Goal: Information Seeking & Learning: Understand process/instructions

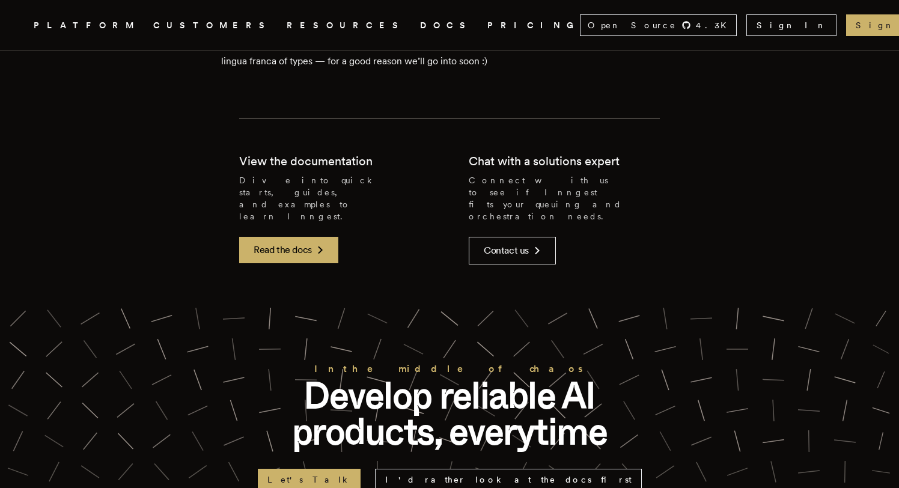
scroll to position [3684, 0]
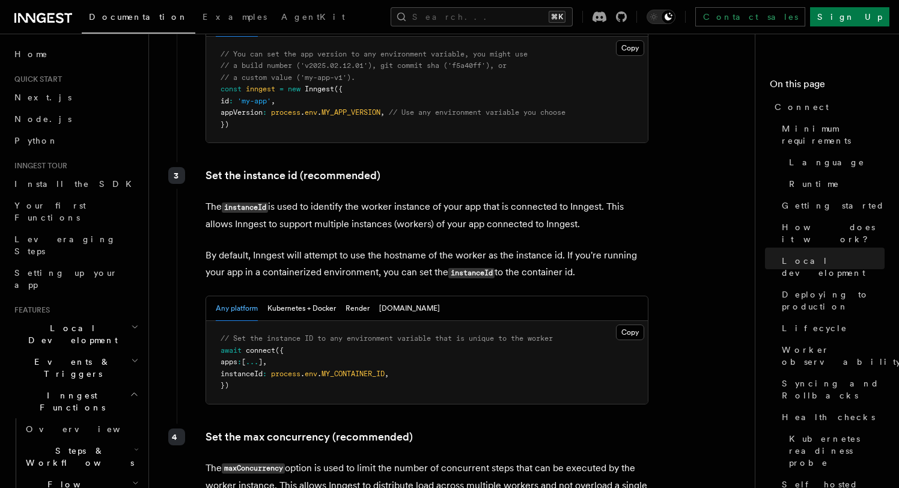
scroll to position [2163, 0]
click at [383, 296] on button "[DOMAIN_NAME]" at bounding box center [409, 308] width 61 height 25
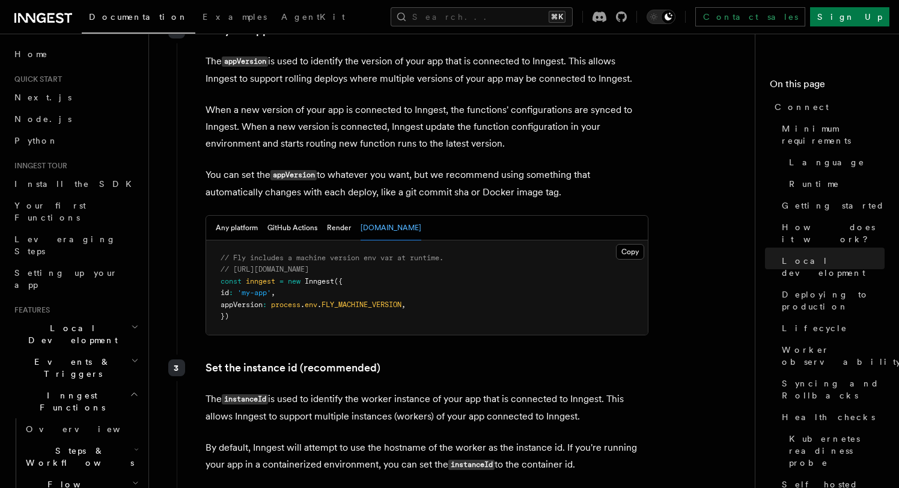
scroll to position [1958, 0]
click at [246, 216] on button "Any platform" at bounding box center [237, 228] width 42 height 25
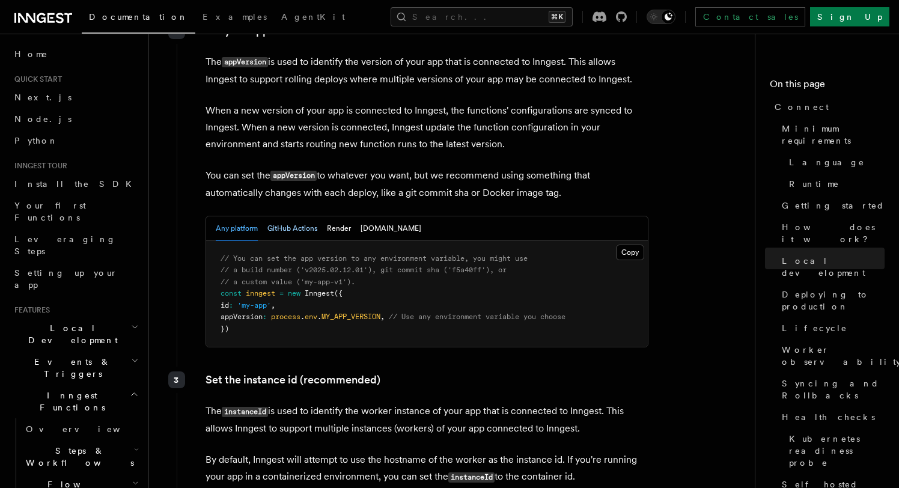
click at [272, 216] on button "GitHub Actions" at bounding box center [292, 228] width 50 height 25
click at [240, 216] on button "Any platform" at bounding box center [237, 228] width 42 height 25
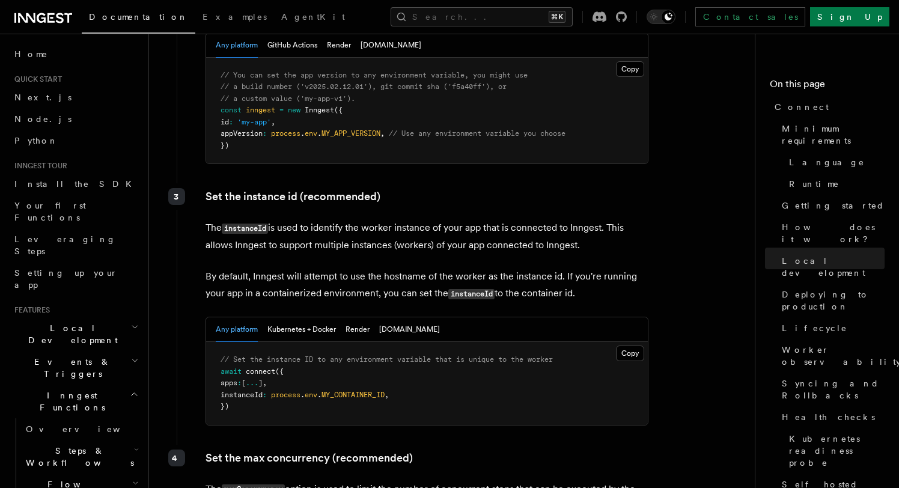
scroll to position [2149, 0]
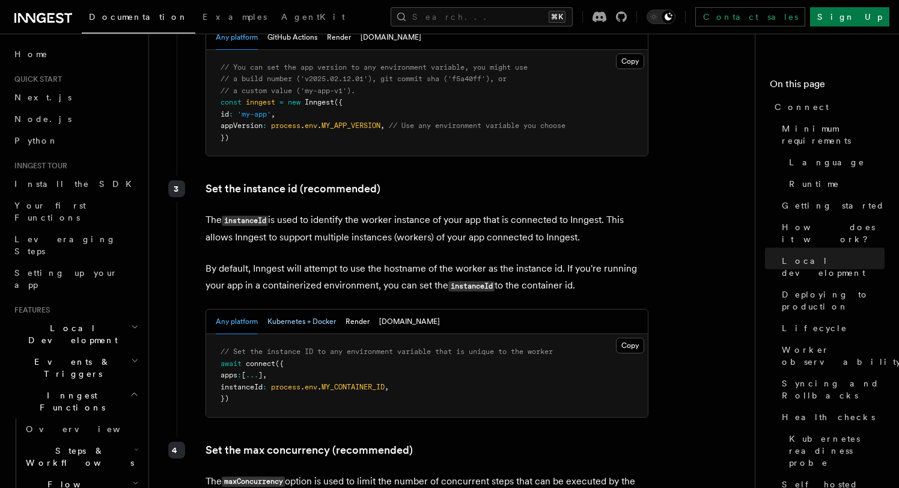
click at [326, 310] on button "Kubernetes + Docker" at bounding box center [301, 322] width 69 height 25
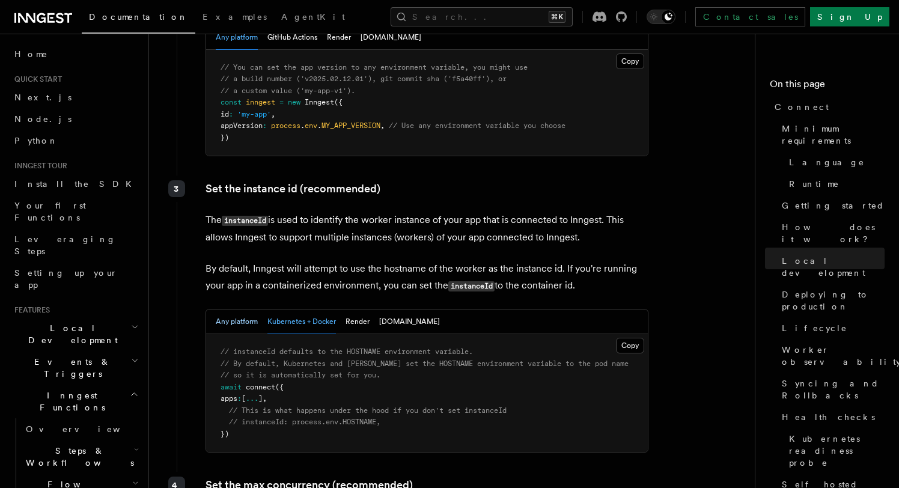
click at [237, 310] on button "Any platform" at bounding box center [237, 322] width 42 height 25
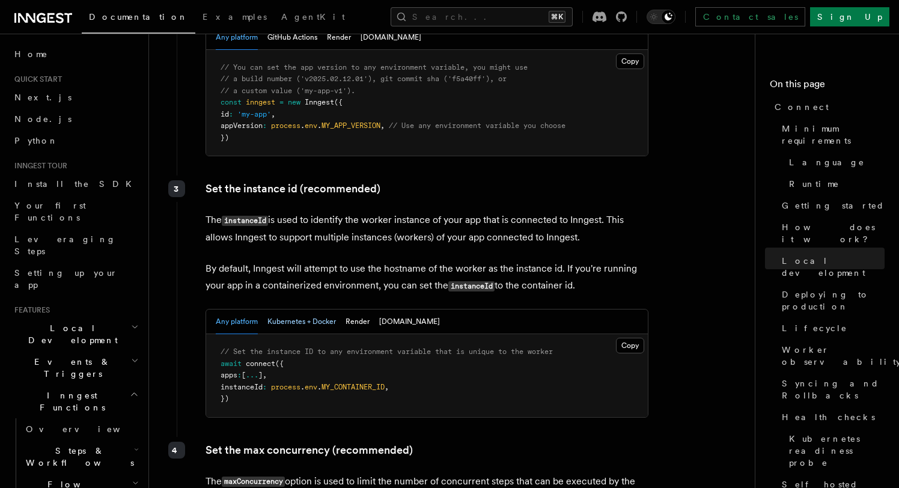
click at [276, 310] on button "Kubernetes + Docker" at bounding box center [301, 322] width 69 height 25
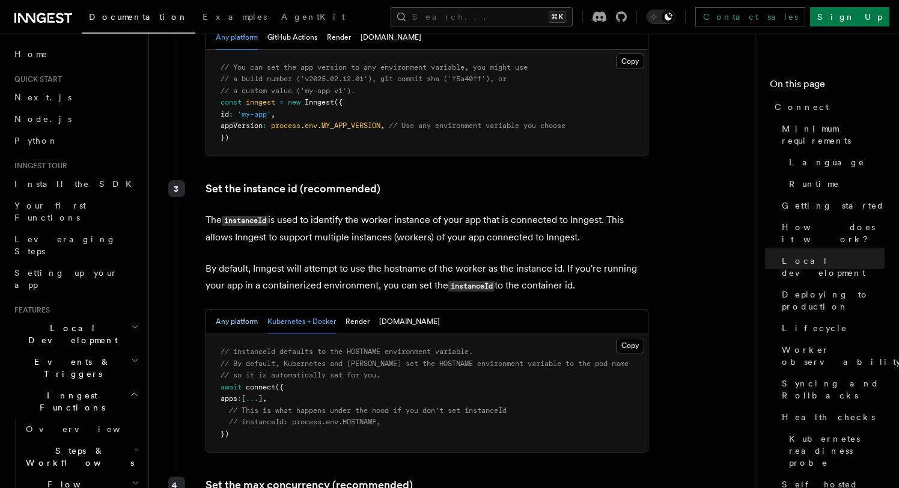
click at [246, 310] on button "Any platform" at bounding box center [237, 322] width 42 height 25
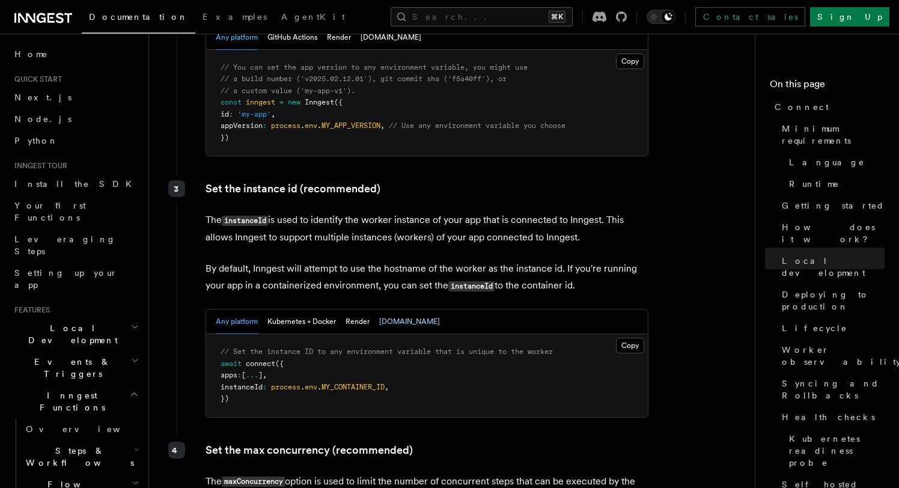
click at [388, 310] on button "[DOMAIN_NAME]" at bounding box center [409, 322] width 61 height 25
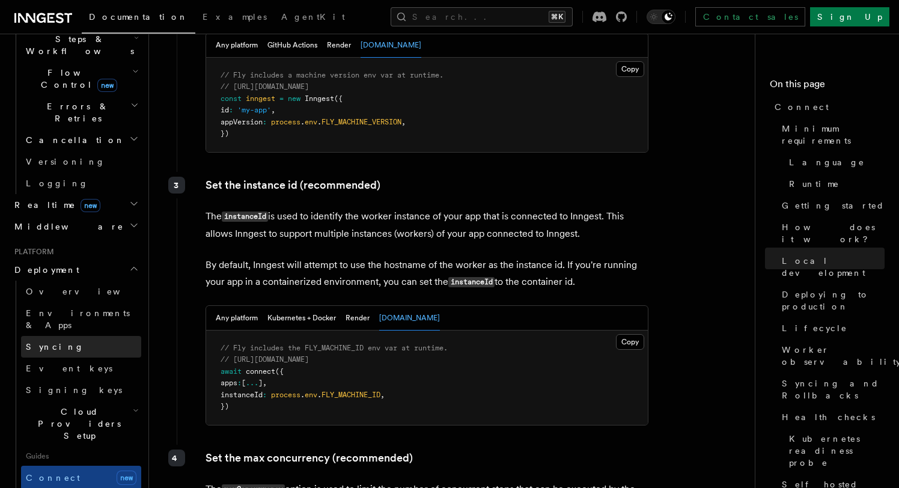
scroll to position [421, 0]
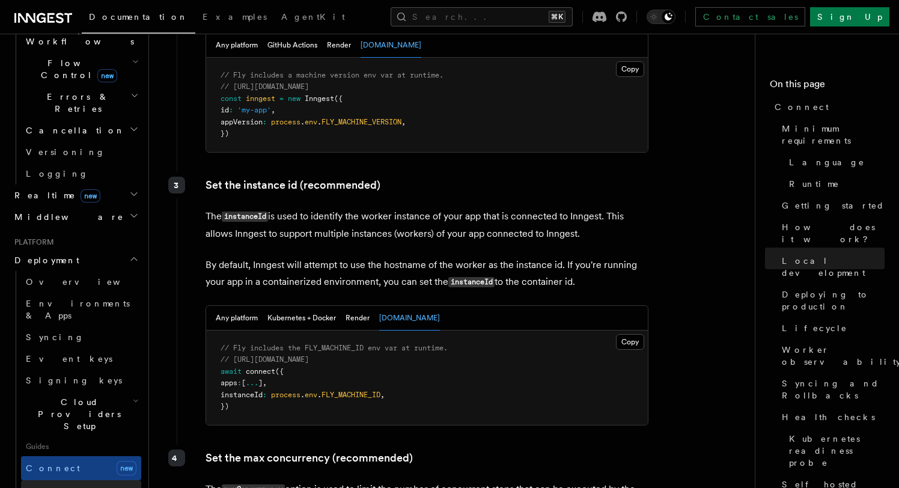
click at [57, 486] on span "Self hosting" at bounding box center [70, 491] width 88 height 10
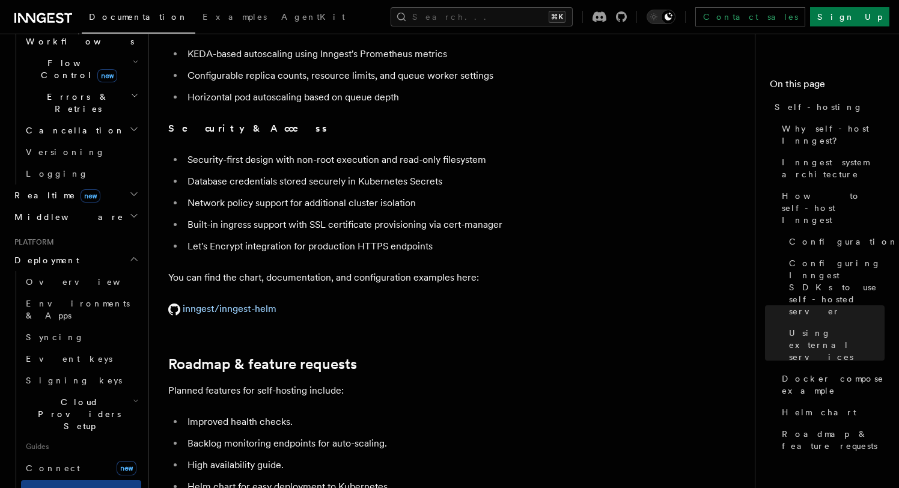
scroll to position [4352, 0]
click at [254, 300] on p "inngest/inngest-helm" at bounding box center [408, 308] width 481 height 17
click at [257, 302] on link "inngest/inngest-helm" at bounding box center [222, 307] width 108 height 11
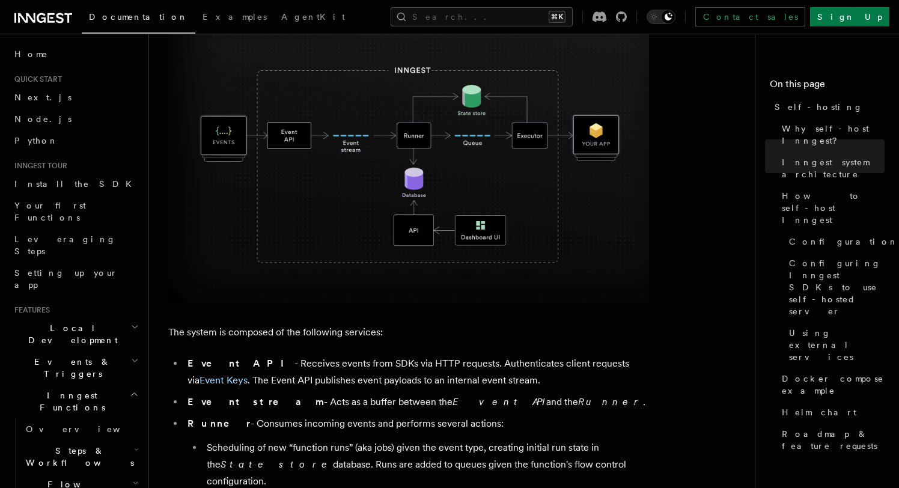
scroll to position [434, 0]
click at [88, 317] on h2 "Local Development" at bounding box center [76, 334] width 132 height 34
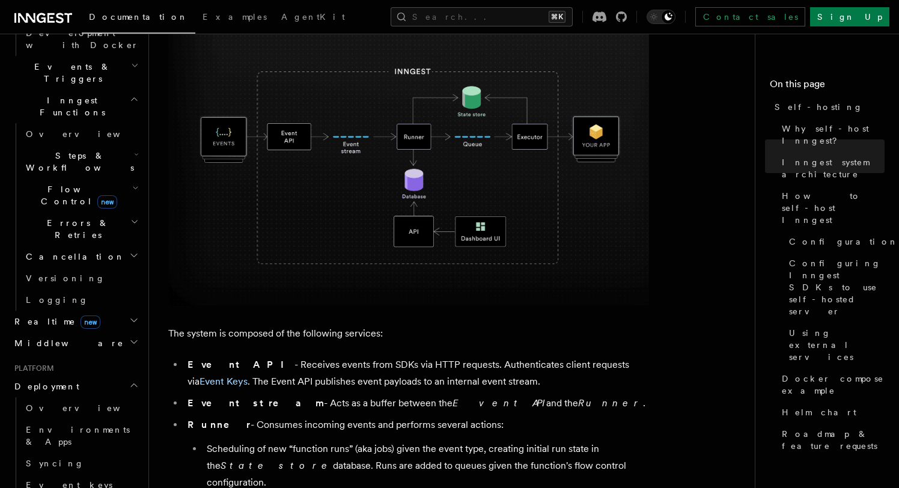
scroll to position [409, 0]
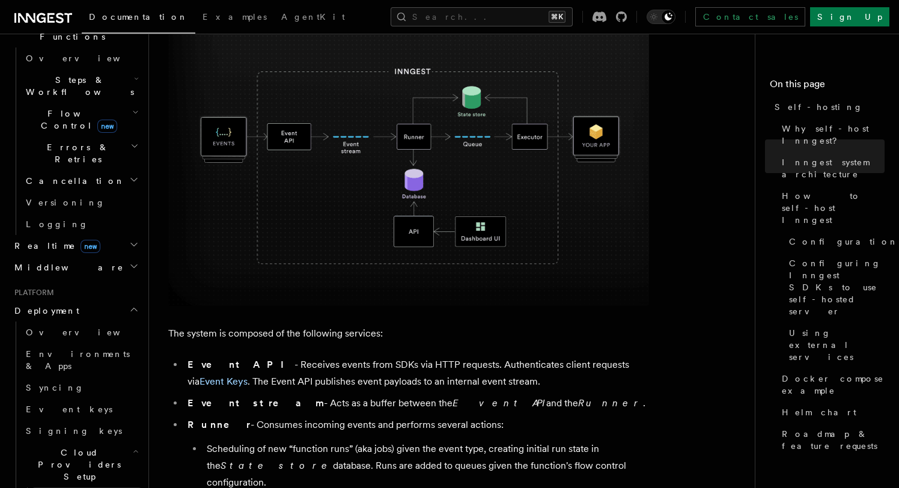
scroll to position [481, 0]
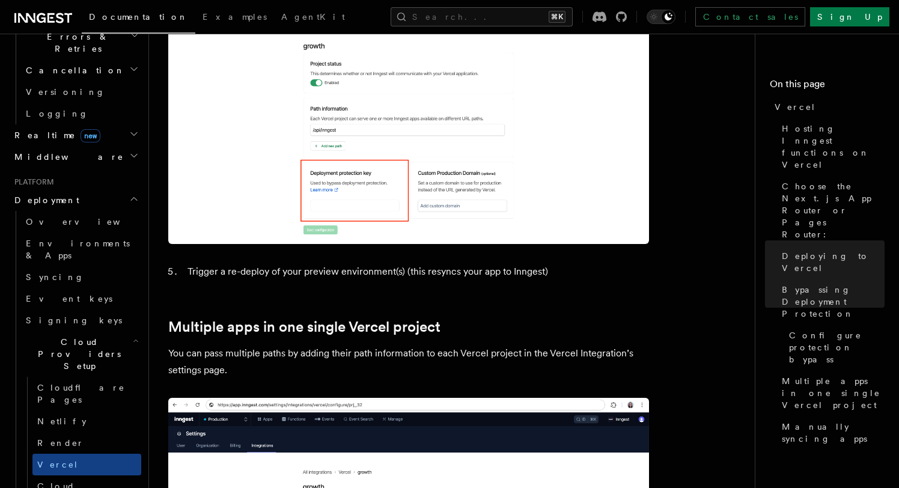
scroll to position [1453, 0]
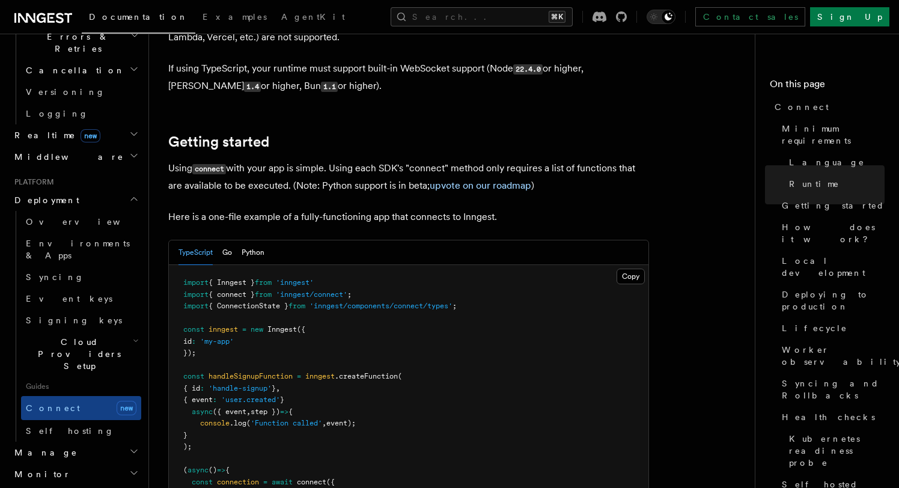
scroll to position [714, 0]
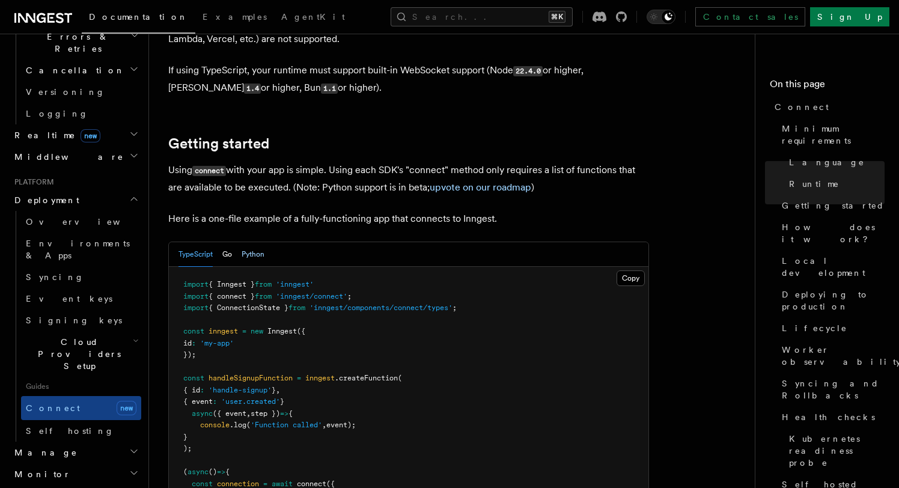
click at [251, 242] on button "Python" at bounding box center [253, 254] width 23 height 25
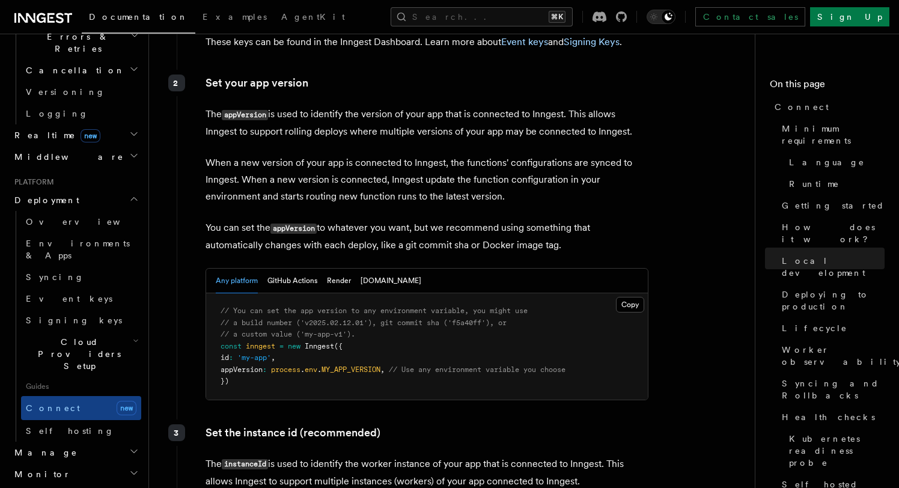
scroll to position [1872, 0]
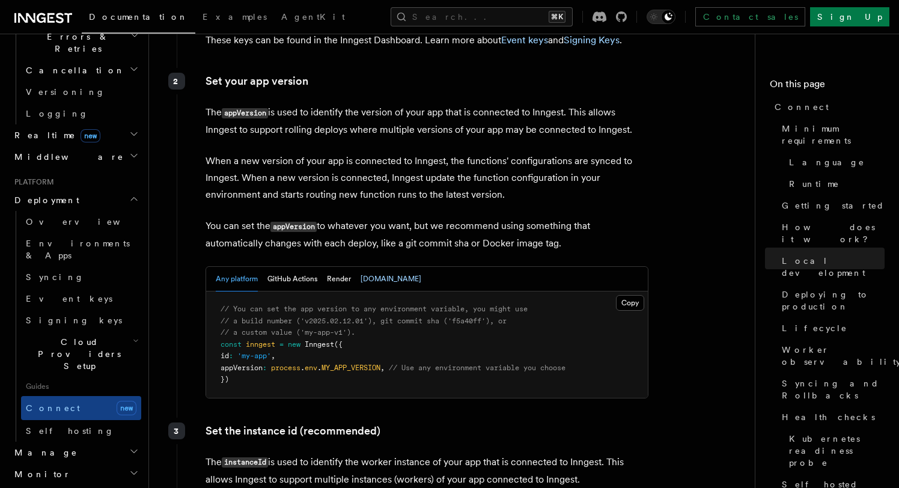
click at [362, 267] on button "[DOMAIN_NAME]" at bounding box center [391, 279] width 61 height 25
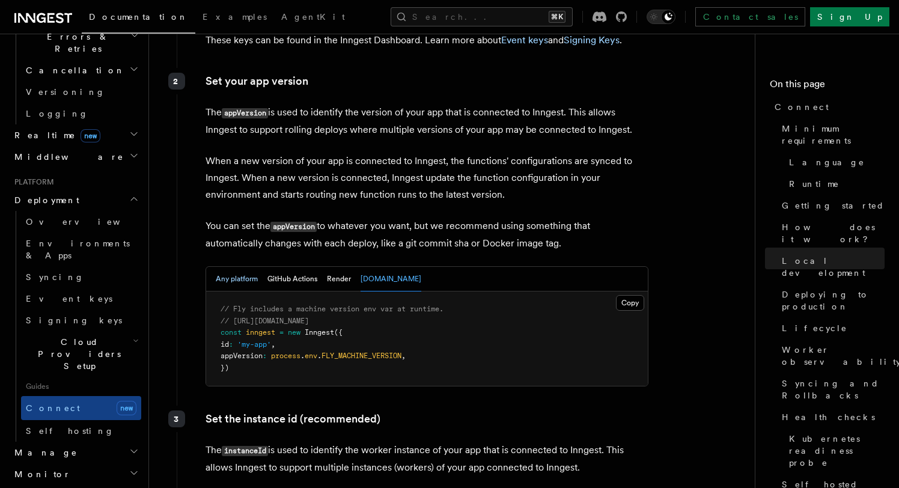
click at [228, 267] on button "Any platform" at bounding box center [237, 279] width 42 height 25
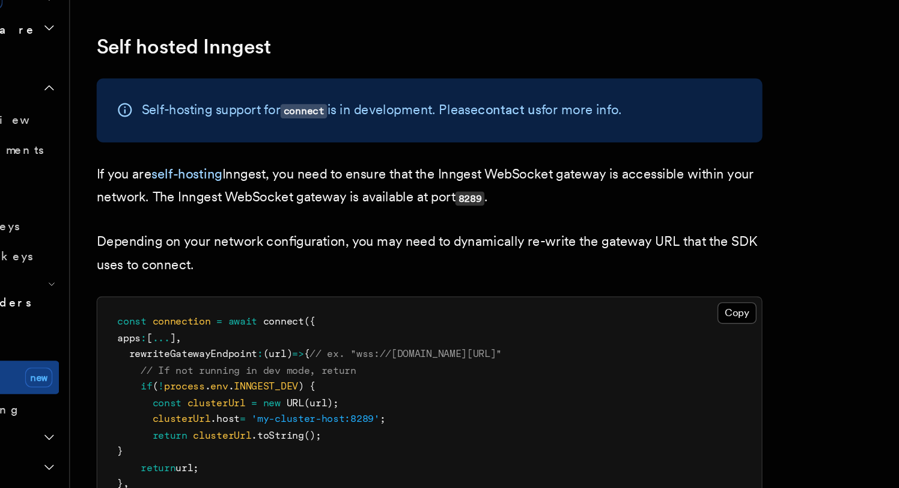
scroll to position [5841, 0]
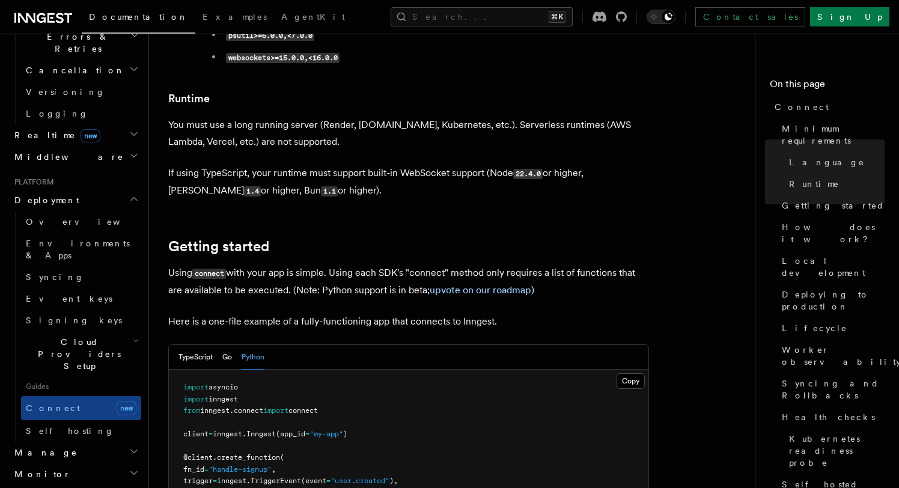
scroll to position [613, 0]
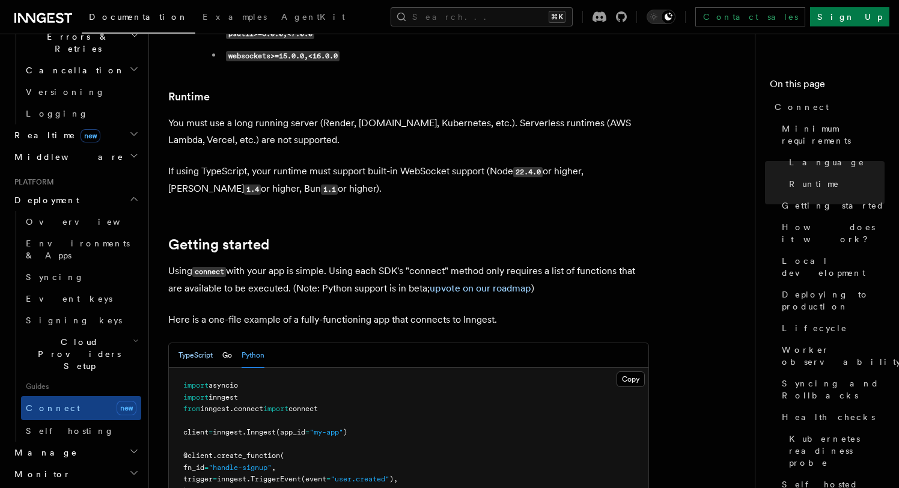
click at [205, 343] on button "TypeScript" at bounding box center [196, 355] width 34 height 25
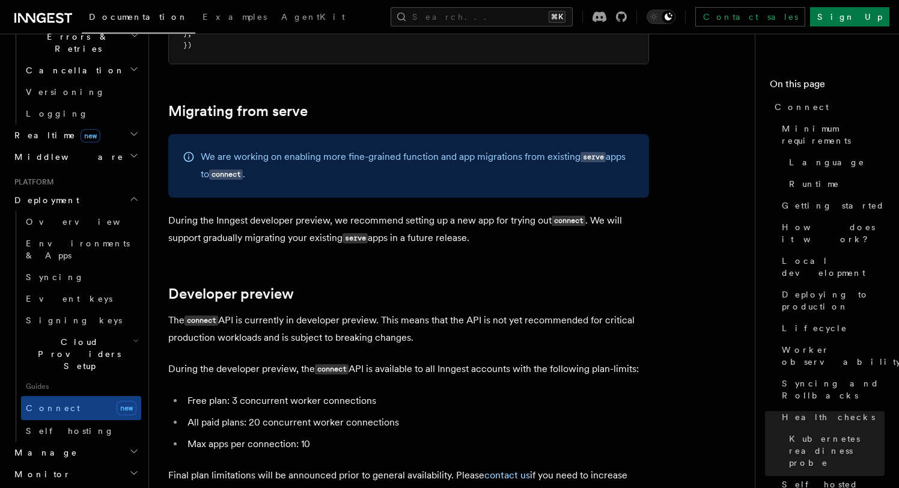
scroll to position [6326, 0]
click at [600, 153] on code "serve" at bounding box center [593, 158] width 25 height 10
click at [554, 150] on p "We are working on enabling more fine-grained function and app migrations from e…" at bounding box center [418, 167] width 434 height 35
click at [87, 442] on h2 "Manage" at bounding box center [76, 453] width 132 height 22
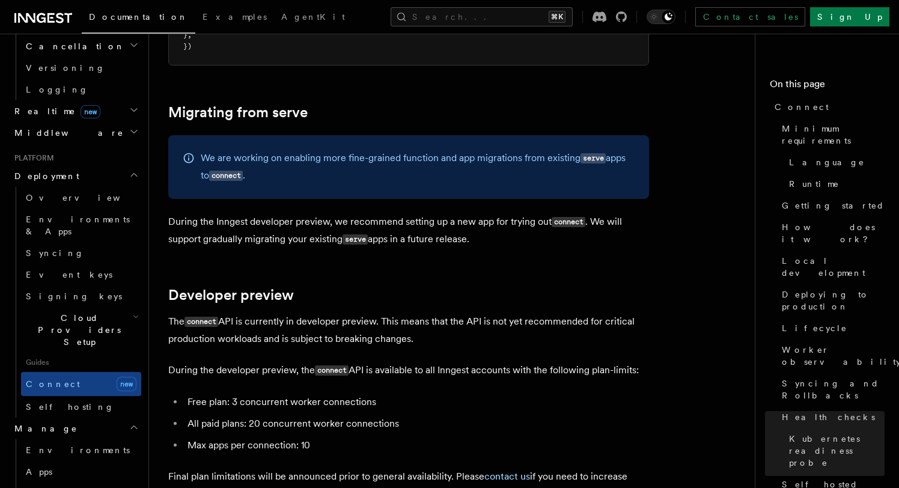
scroll to position [510, 0]
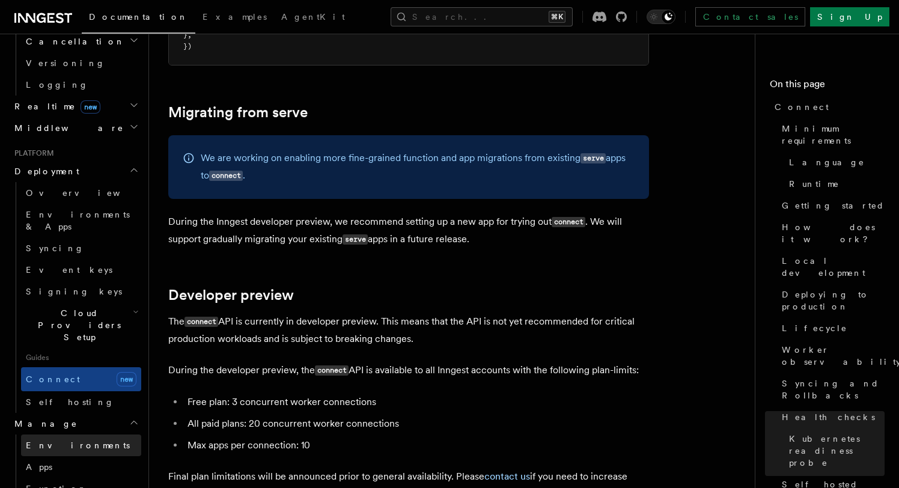
click at [76, 441] on span "Environments" at bounding box center [78, 446] width 104 height 10
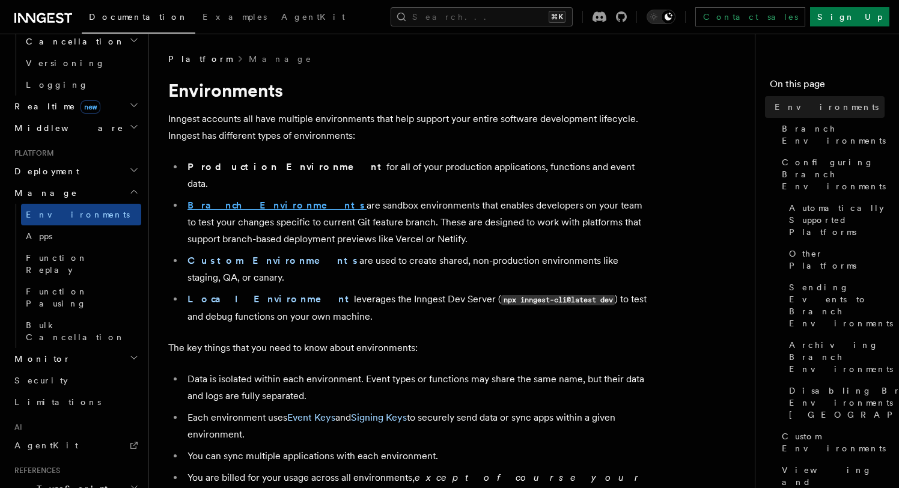
click at [210, 200] on strong "Branch Environments" at bounding box center [277, 205] width 179 height 11
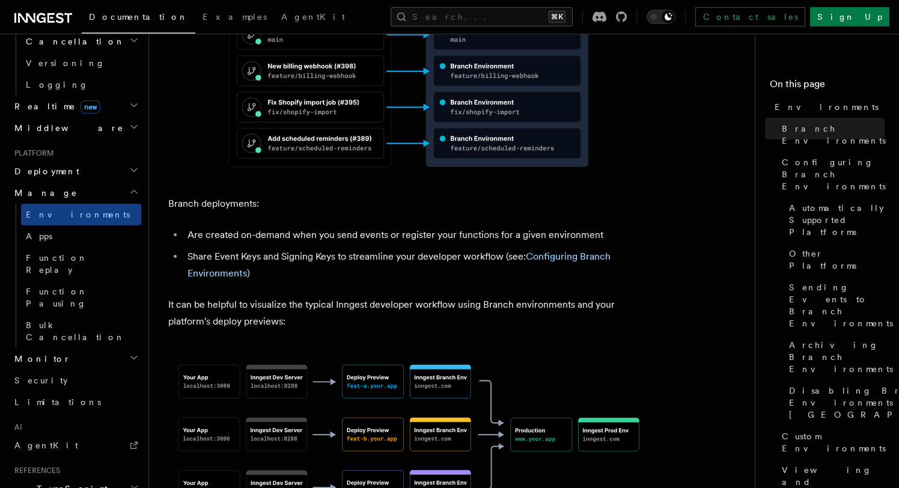
scroll to position [655, 0]
click at [34, 441] on span "AgentKit" at bounding box center [46, 446] width 64 height 10
click at [31, 441] on span "AgentKit" at bounding box center [46, 446] width 64 height 10
